Goal: Information Seeking & Learning: Get advice/opinions

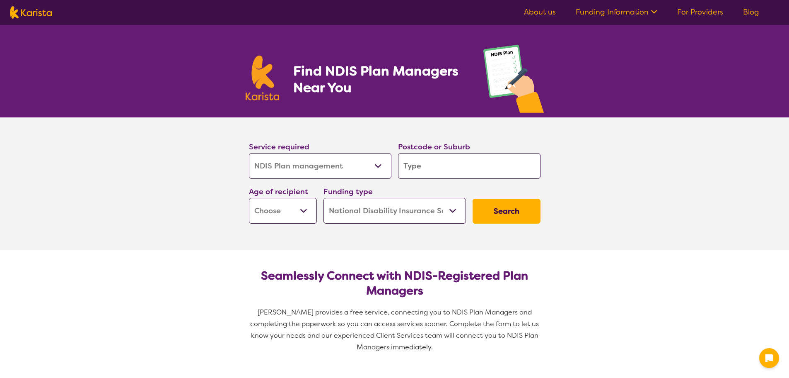
select select "NDIS Plan management"
select select "NDIS"
select select "NDIS Plan management"
select select "NDIS"
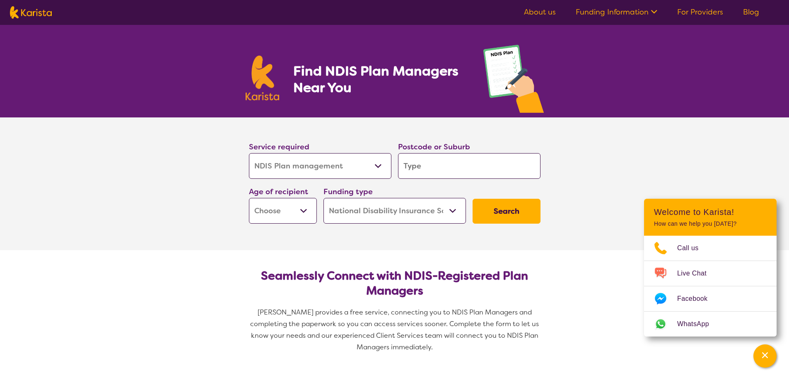
click at [410, 166] on input "search" at bounding box center [469, 166] width 143 height 26
type input "2"
type input "21"
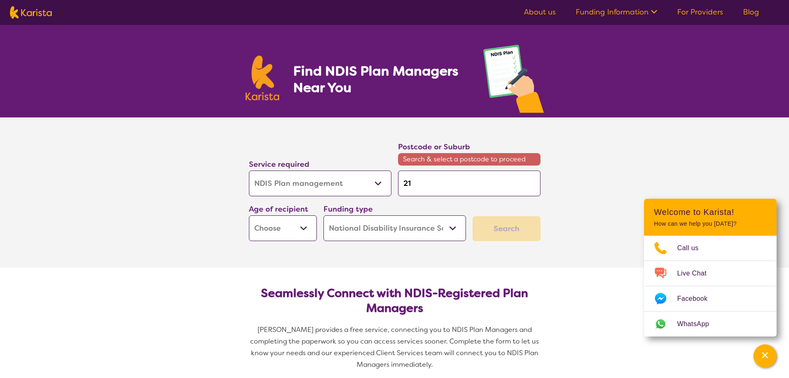
type input "215"
type input "2155"
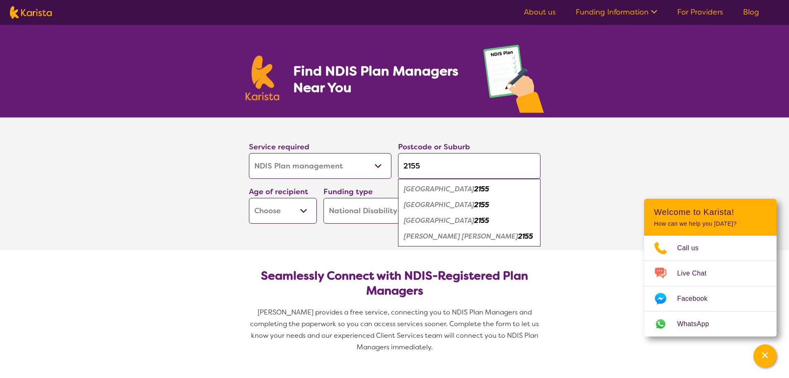
type input "2155"
click at [416, 204] on em "Kellyville" at bounding box center [439, 204] width 70 height 9
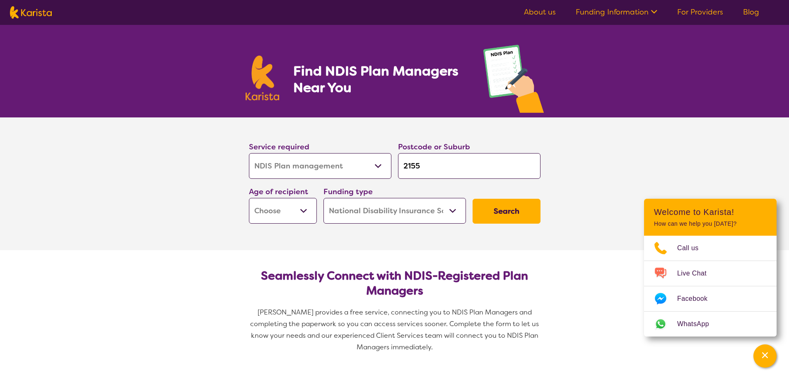
click at [305, 207] on select "Early Childhood - 0 to 9 Child - 10 to 11 Adolescent - 12 to 17 Adult - 18 to 6…" at bounding box center [283, 211] width 68 height 26
select select "EC"
click at [249, 198] on select "Early Childhood - 0 to 9 Child - 10 to 11 Adolescent - 12 to 17 Adult - 18 to 6…" at bounding box center [283, 211] width 68 height 26
select select "EC"
click at [455, 215] on select "Home Care Package (HCP) National Disability Insurance Scheme (NDIS) I don't know" at bounding box center [395, 211] width 143 height 26
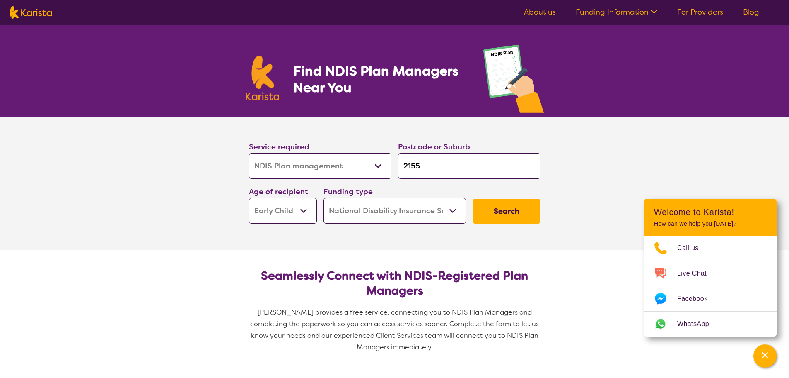
click at [324, 198] on select "Home Care Package (HCP) National Disability Insurance Scheme (NDIS) I don't know" at bounding box center [395, 211] width 143 height 26
click at [495, 206] on button "Search" at bounding box center [507, 210] width 68 height 25
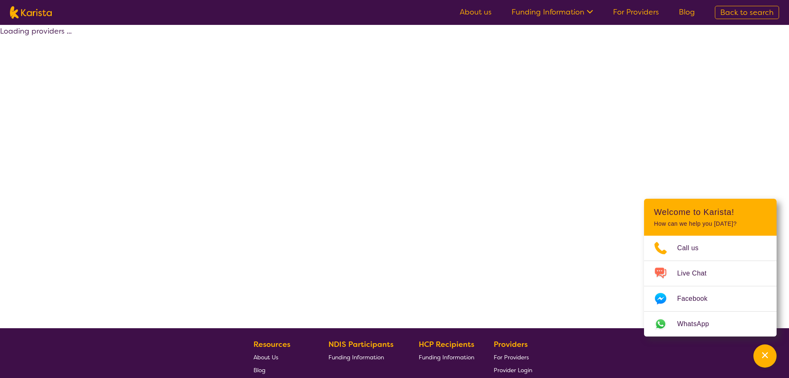
select select "by_score"
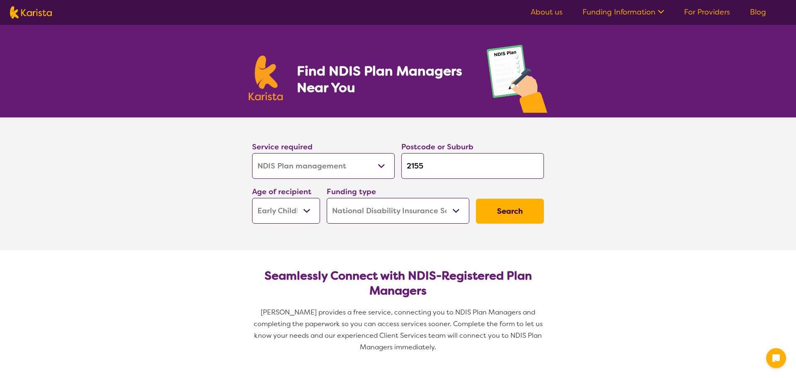
select select "NDIS Plan management"
select select "EC"
select select "NDIS"
select select "NDIS Plan management"
select select "EC"
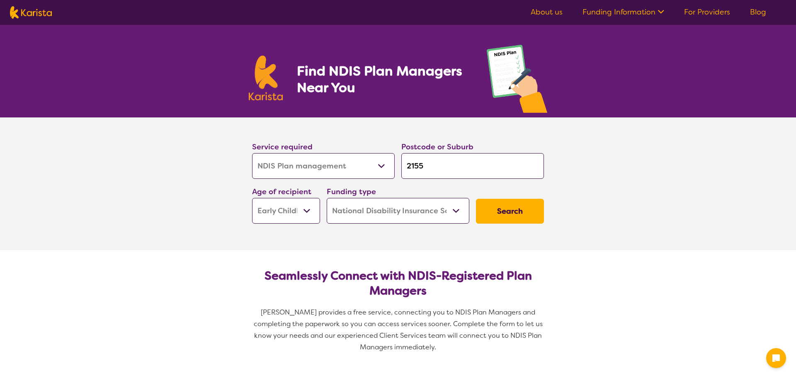
select select "NDIS"
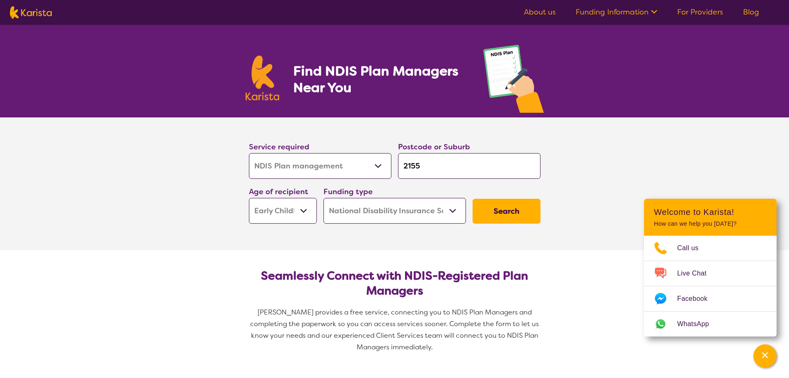
click at [343, 162] on select "Allied Health Assistant Assessment ([MEDICAL_DATA] or [MEDICAL_DATA]) Behaviour…" at bounding box center [320, 166] width 143 height 26
click at [329, 162] on select "Allied Health Assistant Assessment ([MEDICAL_DATA] or [MEDICAL_DATA]) Behaviour…" at bounding box center [320, 166] width 143 height 26
click at [305, 215] on select "Early Childhood - 0 to 9 Child - 10 to 11 Adolescent - 12 to 17 Adult - 18 to 6…" at bounding box center [283, 211] width 68 height 26
click at [356, 212] on select "Home Care Package (HCP) National Disability Insurance Scheme (NDIS) I don't know" at bounding box center [395, 211] width 143 height 26
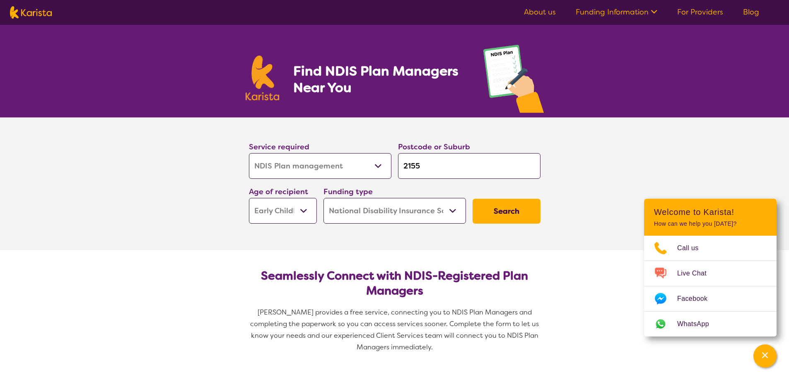
click at [356, 212] on select "Home Care Package (HCP) National Disability Insurance Scheme (NDIS) I don't know" at bounding box center [395, 211] width 143 height 26
click at [492, 207] on button "Search" at bounding box center [507, 210] width 68 height 25
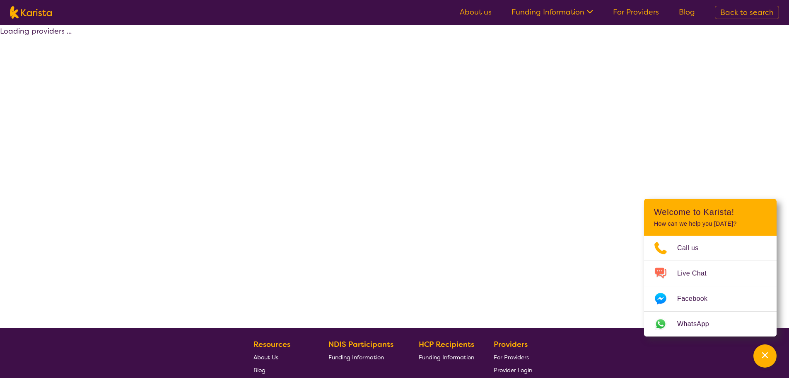
select select "by_score"
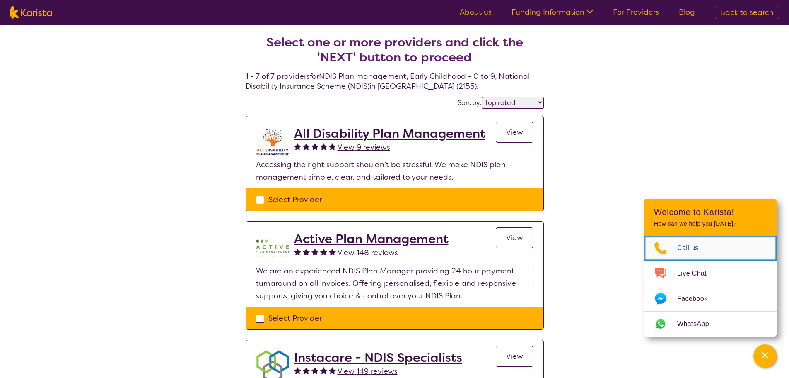
click at [688, 244] on span "Call us" at bounding box center [693, 248] width 31 height 12
click at [680, 250] on span "Call us" at bounding box center [693, 248] width 31 height 12
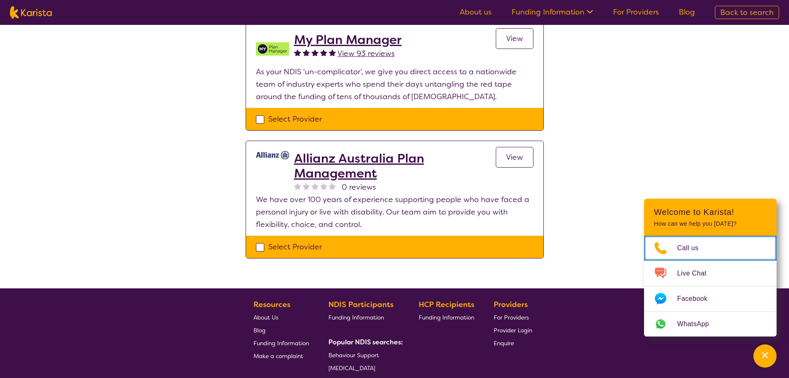
scroll to position [771, 0]
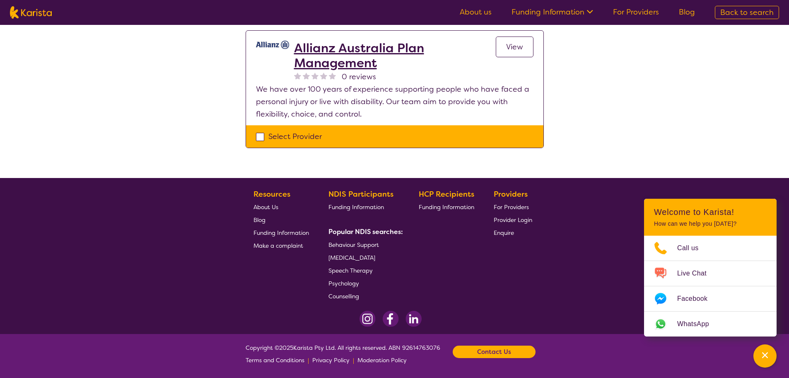
click at [508, 349] on b "Contact Us" at bounding box center [494, 351] width 34 height 12
